Goal: Information Seeking & Learning: Stay updated

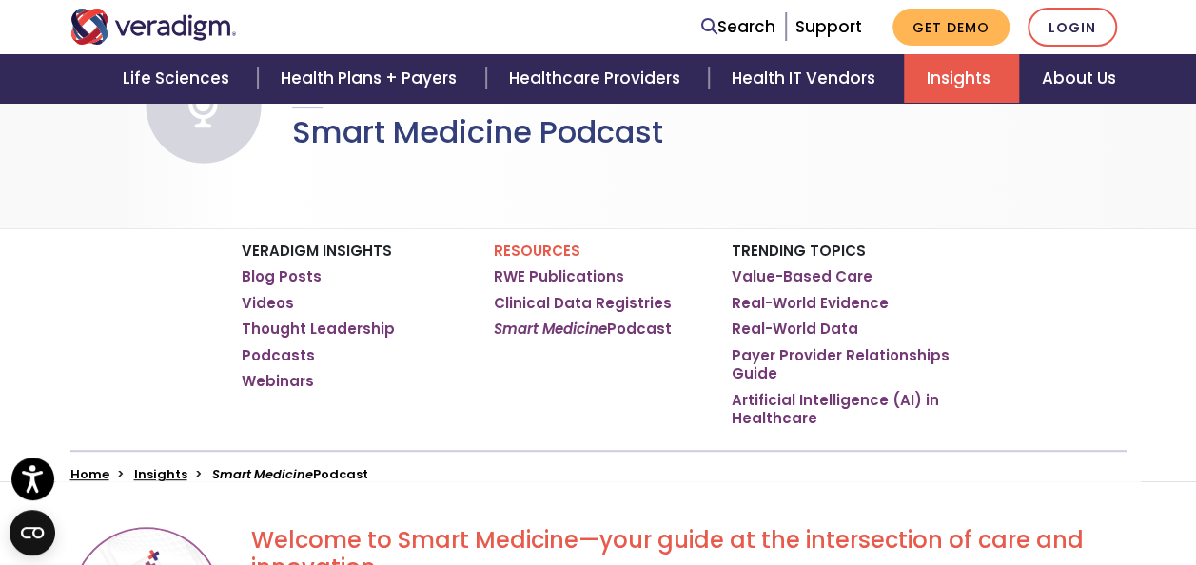
click at [49, 337] on div "Veradigm Insights Blog Posts Videos Thought Leadership Podcasts Webinars Resour…" at bounding box center [598, 354] width 1196 height 253
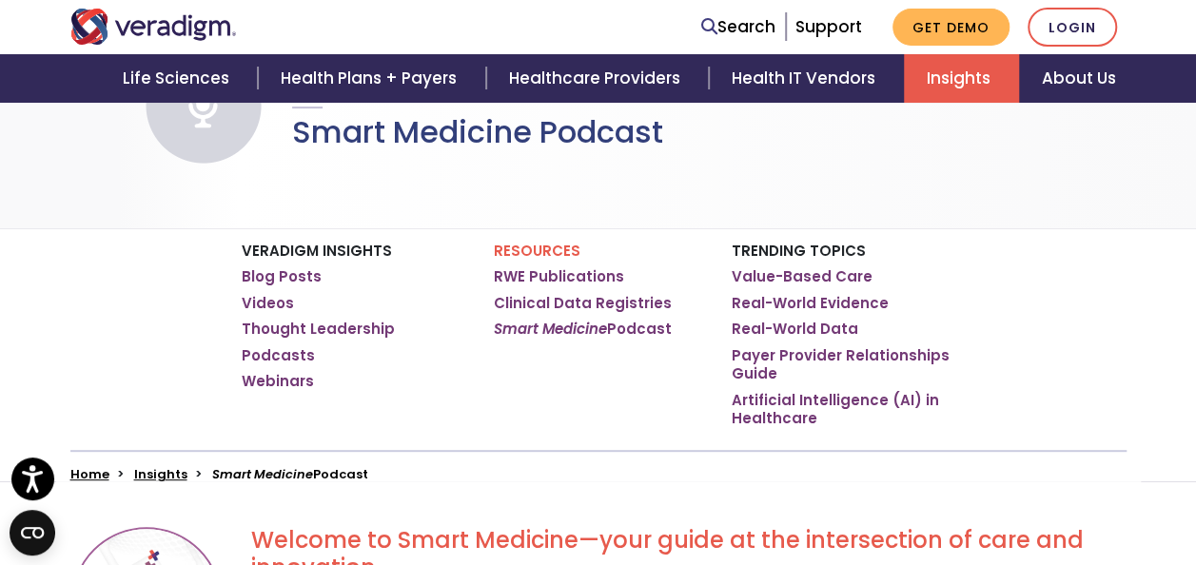
click at [947, 80] on link "Insights" at bounding box center [961, 78] width 115 height 49
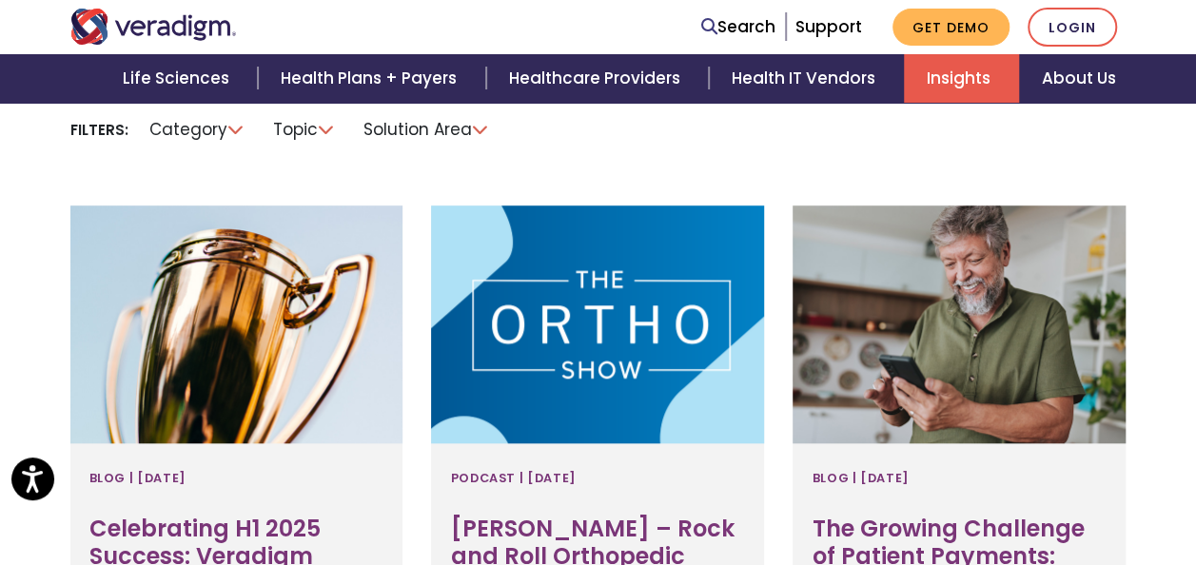
scroll to position [666, 0]
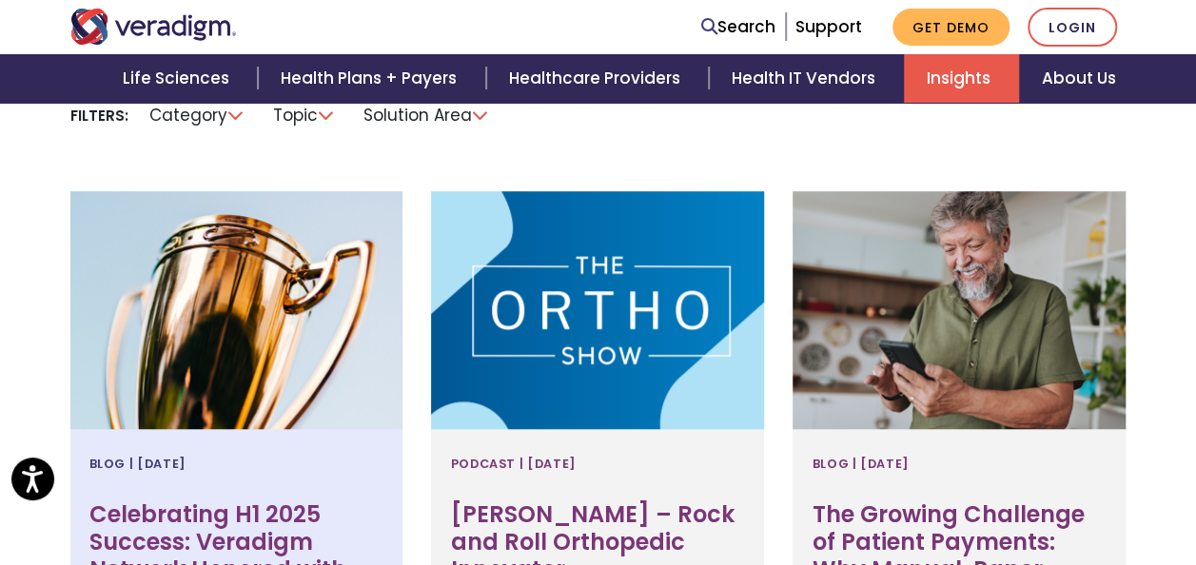
click at [247, 299] on div at bounding box center [236, 310] width 333 height 238
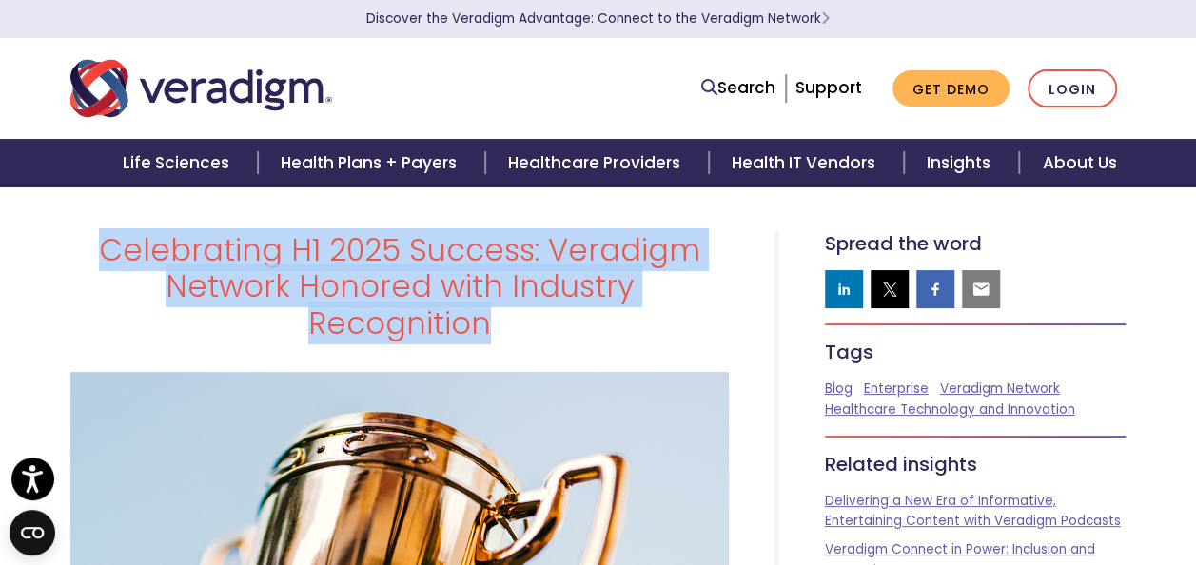
drag, startPoint x: 724, startPoint y: 283, endPoint x: 102, endPoint y: 268, distance: 622.3
click at [102, 268] on h1 "Celebrating H1 2025 Success: Veradigm Network Honored with Industry Recognition" at bounding box center [399, 286] width 658 height 109
drag, startPoint x: 102, startPoint y: 268, endPoint x: 276, endPoint y: 268, distance: 174.1
copy h1 "Celebrating H1 2025 Success: Veradigm Network Honored with Industry Recognition"
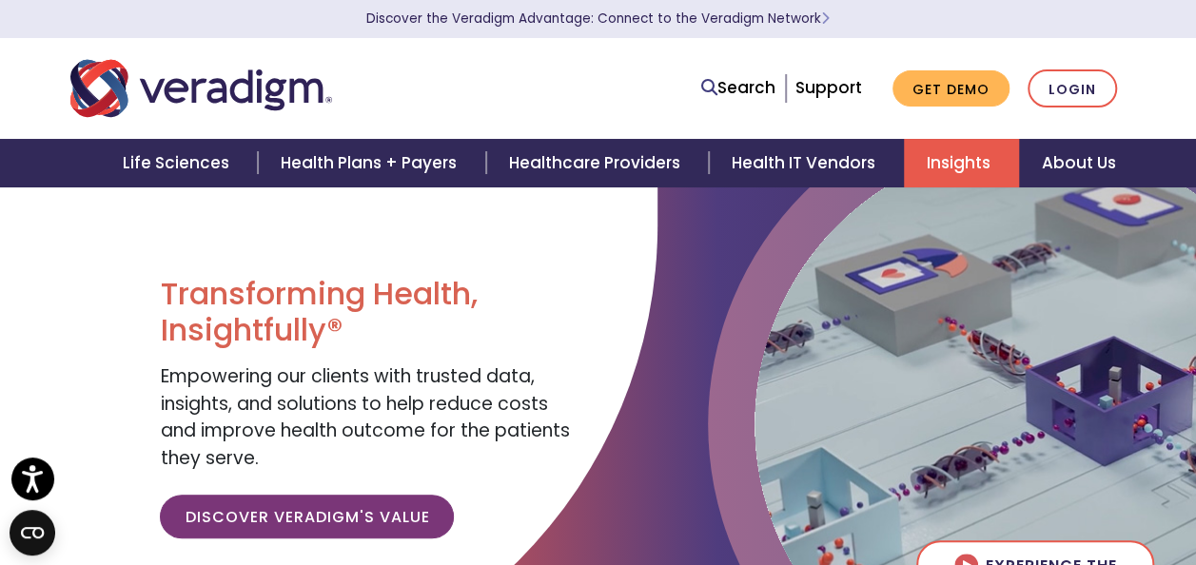
click at [928, 164] on link "Insights" at bounding box center [961, 163] width 115 height 49
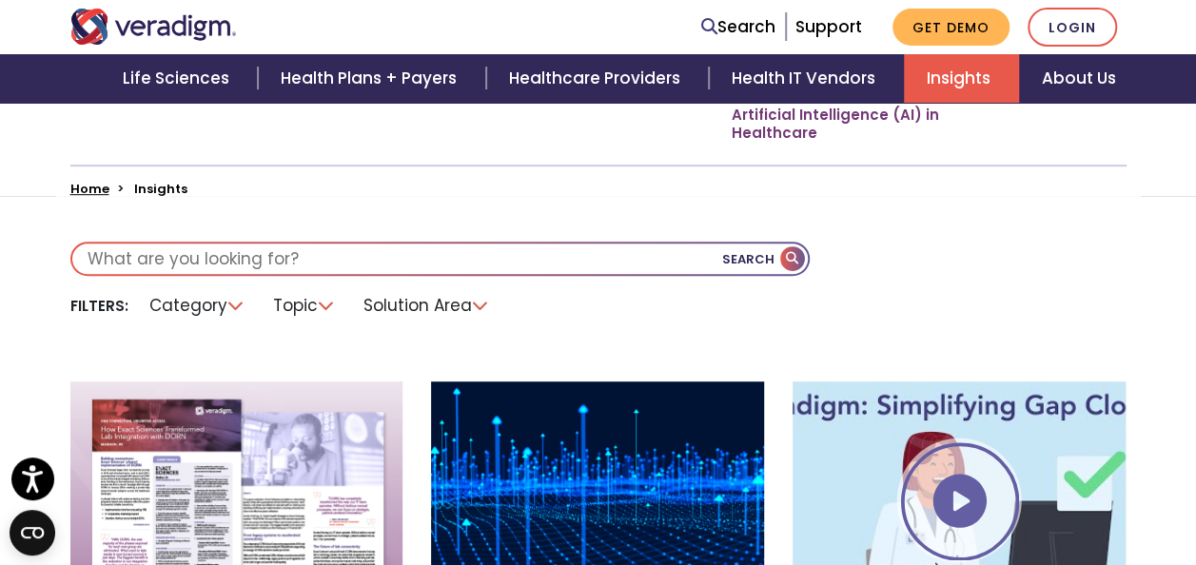
scroll to position [666, 0]
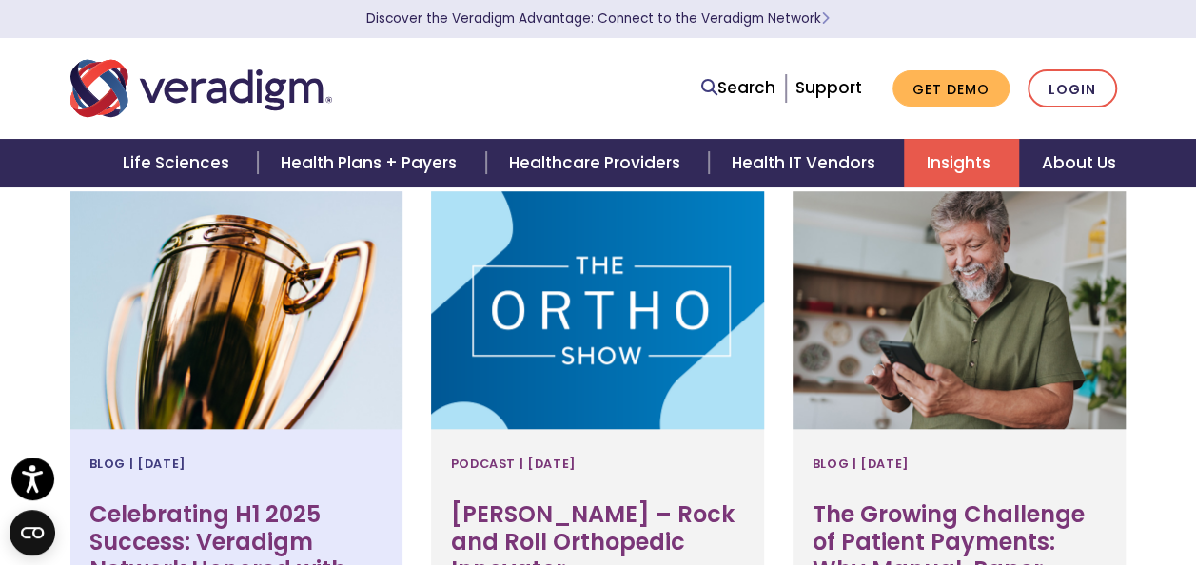
click at [326, 376] on div at bounding box center [236, 310] width 333 height 238
